Goal: Obtain resource: Download file/media

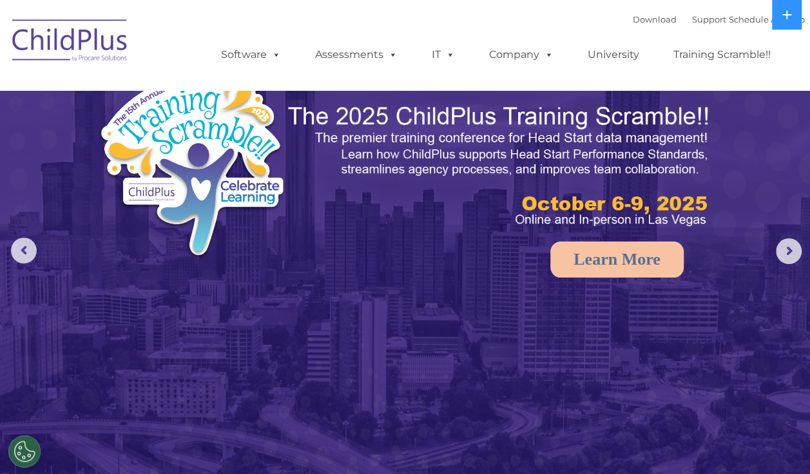
select select "MEDIUM"
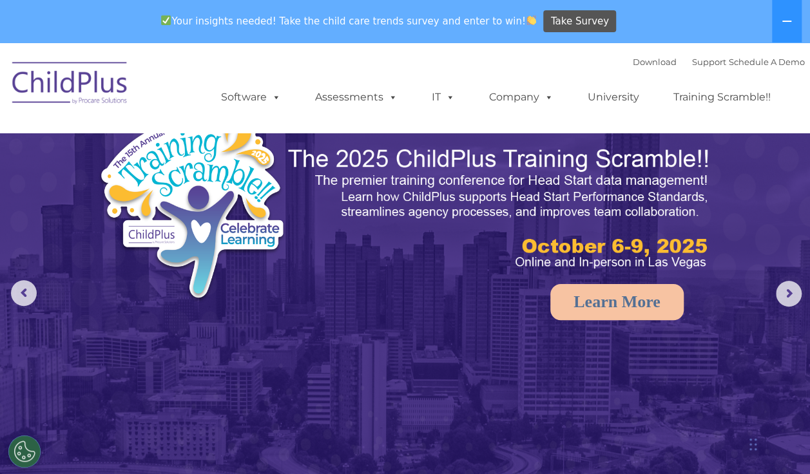
select select "MEDIUM"
click at [633, 64] on link "Download" at bounding box center [655, 62] width 44 height 10
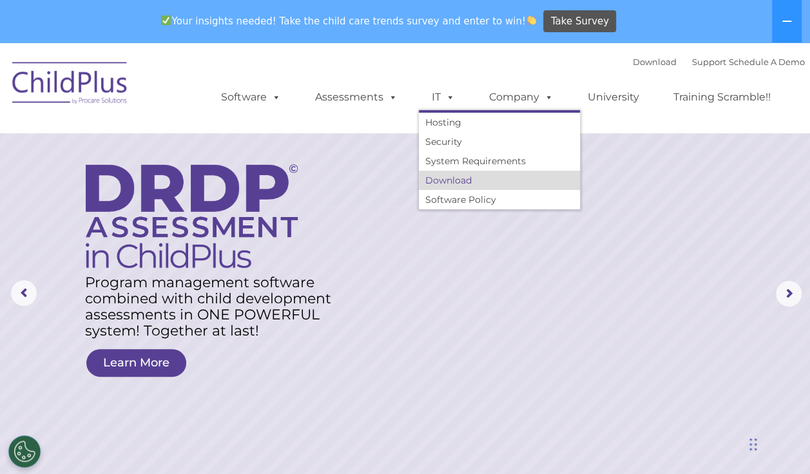
click at [448, 180] on link "Download" at bounding box center [499, 180] width 161 height 19
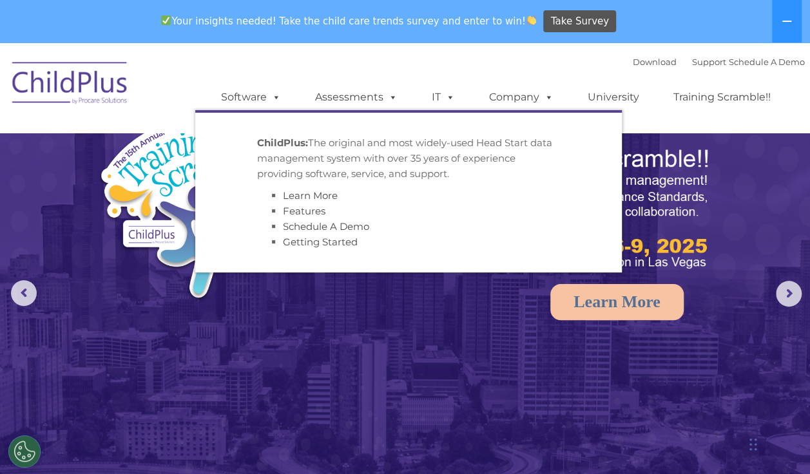
select select "MEDIUM"
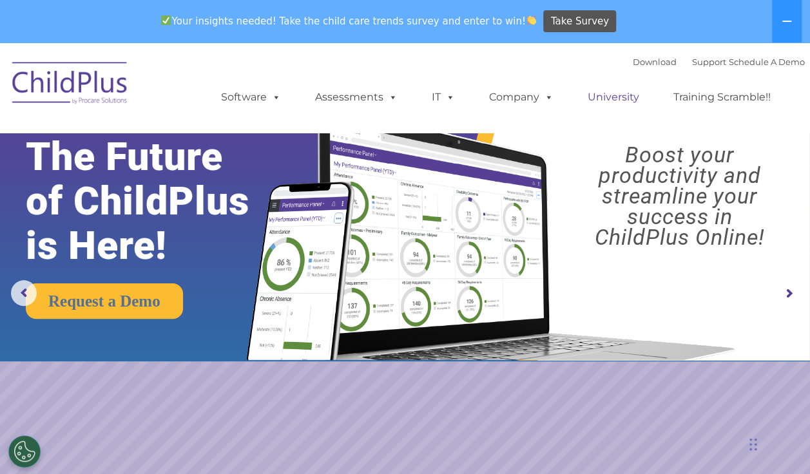
click at [615, 97] on link "University" at bounding box center [613, 97] width 77 height 26
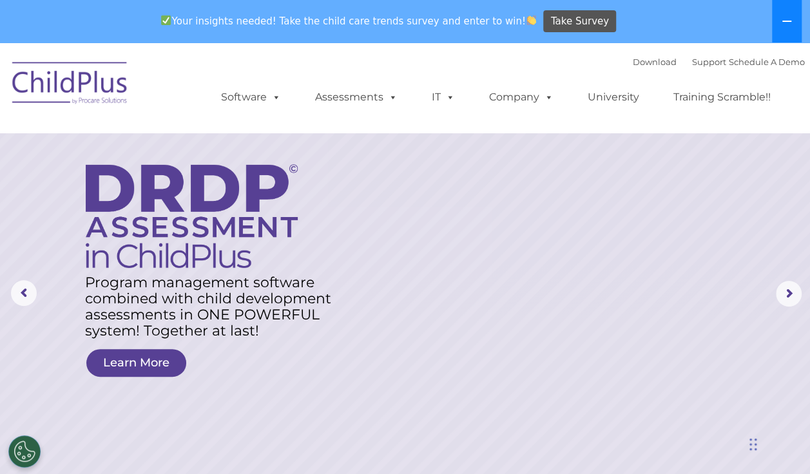
click at [788, 21] on icon at bounding box center [786, 21] width 9 height 1
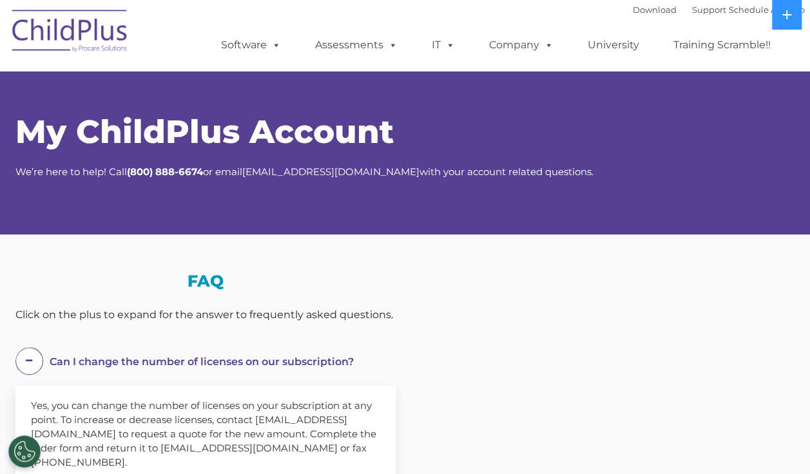
select select "MEDIUM"
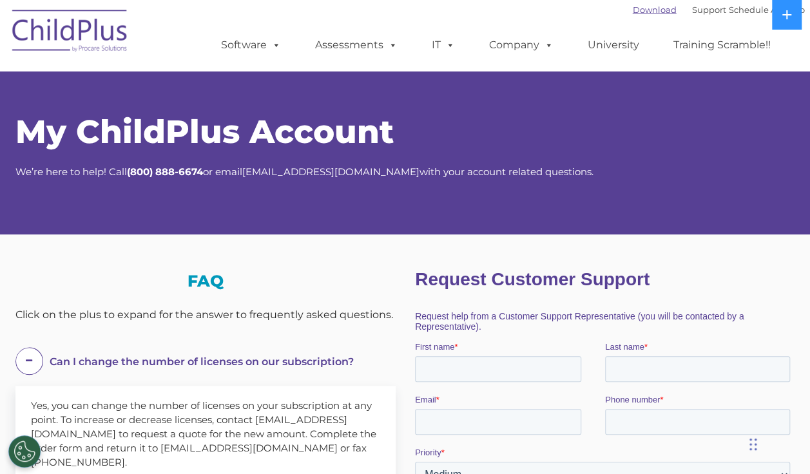
click at [644, 8] on link "Download" at bounding box center [655, 10] width 44 height 10
